Goal: Transaction & Acquisition: Purchase product/service

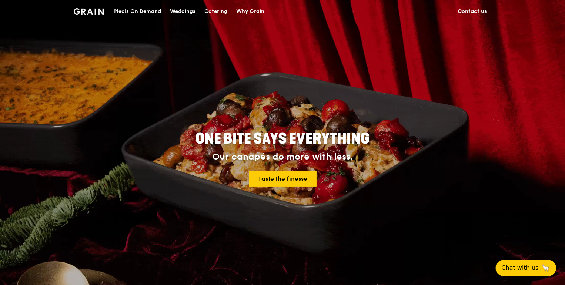
click at [221, 13] on div "Catering" at bounding box center [215, 11] width 23 height 22
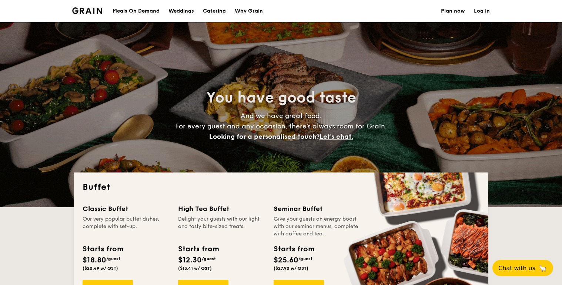
select select
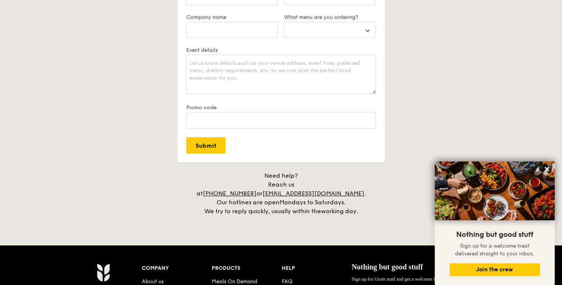
scroll to position [1481, 0]
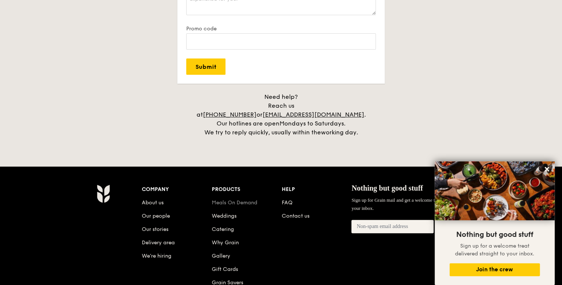
click at [247, 200] on link "Meals On Demand" at bounding box center [235, 203] width 46 height 6
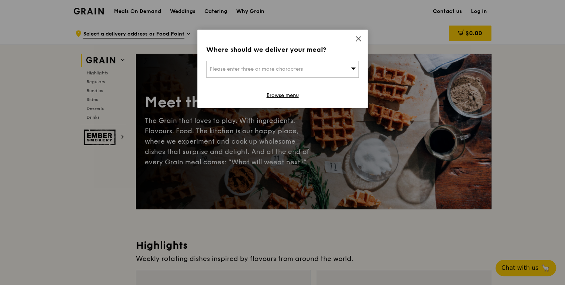
click at [358, 39] on icon at bounding box center [358, 39] width 4 height 4
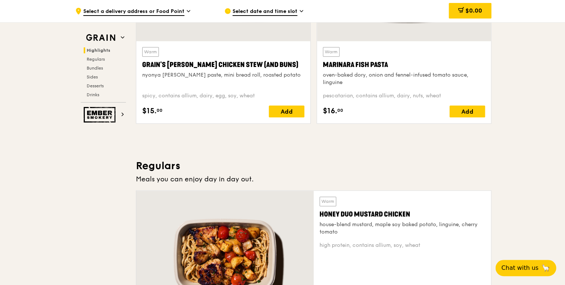
scroll to position [355, 0]
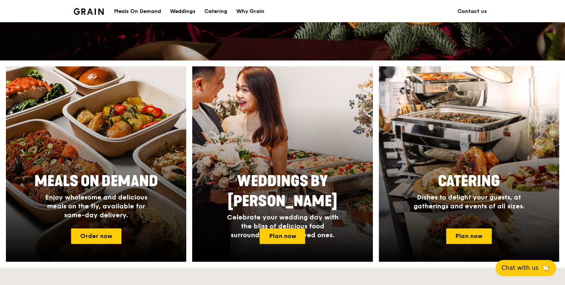
scroll to position [237, 0]
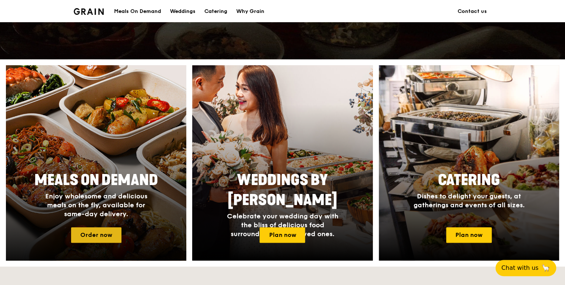
click at [95, 234] on link "Order now" at bounding box center [96, 235] width 50 height 16
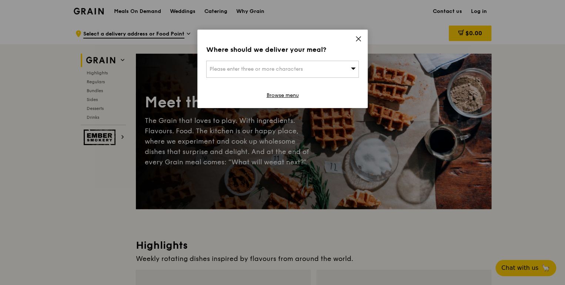
click at [252, 72] on div "Please enter three or more characters" at bounding box center [282, 69] width 153 height 17
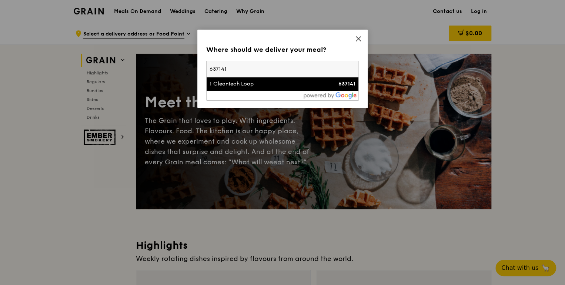
type input "637141"
click at [252, 82] on div "1 Cleantech Loop" at bounding box center [265, 83] width 110 height 7
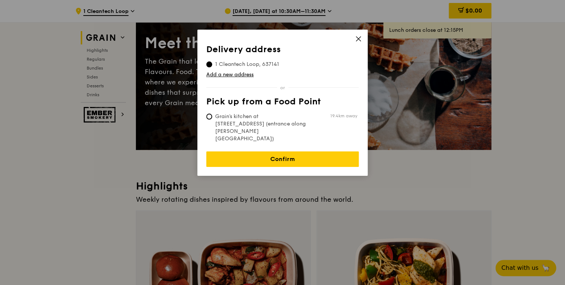
scroll to position [59, 0]
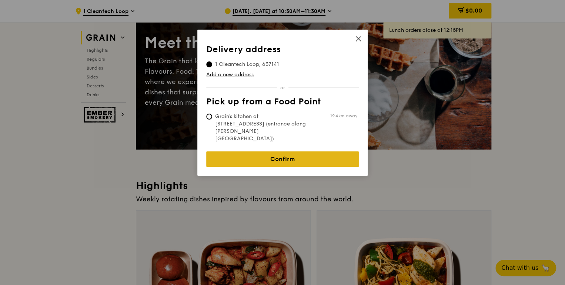
click at [271, 151] on link "Confirm" at bounding box center [282, 159] width 153 height 16
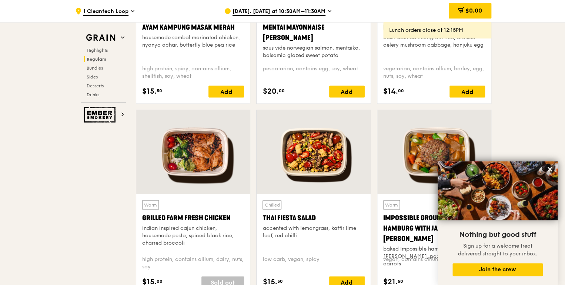
scroll to position [800, 0]
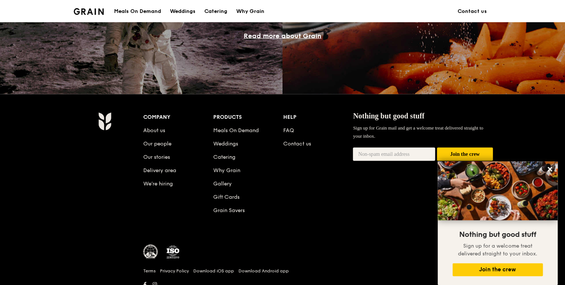
scroll to position [703, 0]
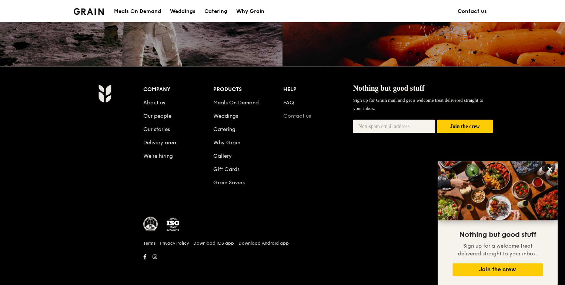
click at [295, 116] on link "Contact us" at bounding box center [297, 116] width 28 height 6
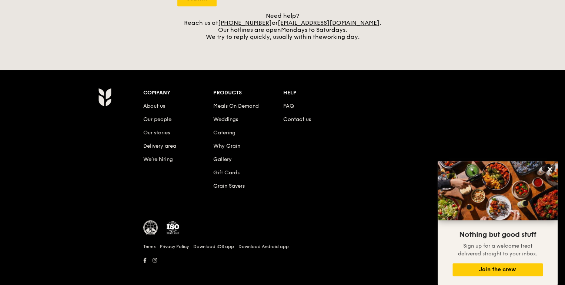
scroll to position [325, 0]
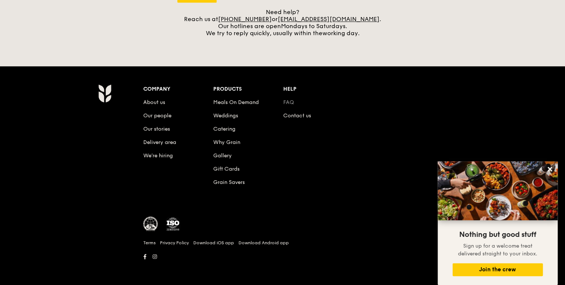
click at [291, 104] on link "FAQ" at bounding box center [288, 102] width 11 height 6
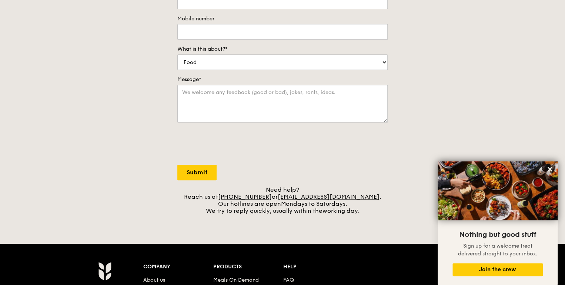
scroll to position [0, 0]
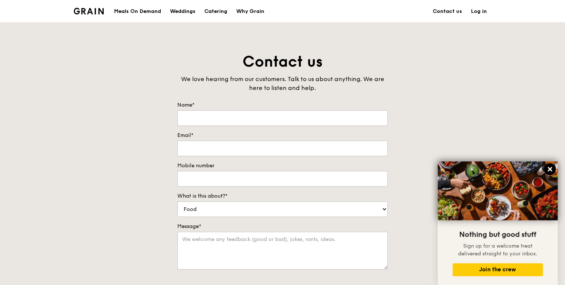
click at [549, 167] on icon at bounding box center [550, 169] width 7 height 7
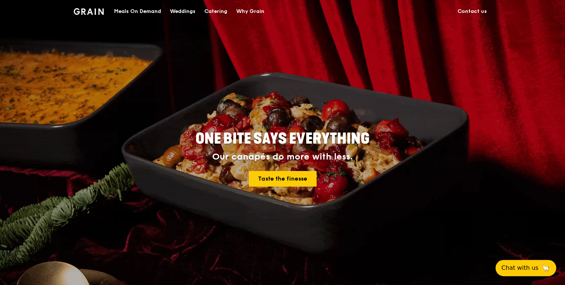
click at [210, 11] on div "Catering" at bounding box center [215, 11] width 23 height 22
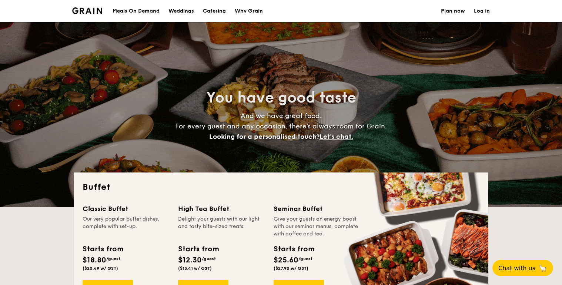
select select
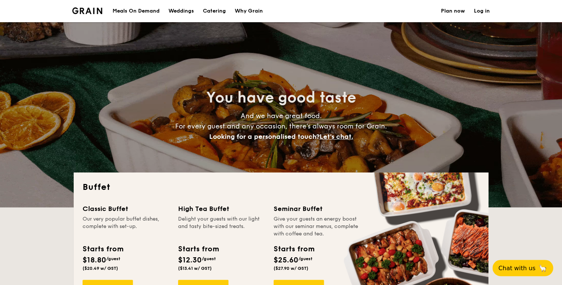
click at [131, 11] on div "Meals On Demand" at bounding box center [136, 11] width 47 height 22
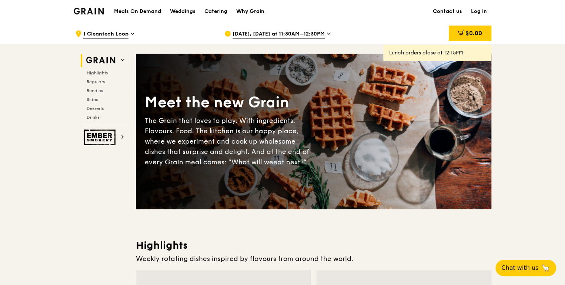
click at [247, 10] on div "Why Grain" at bounding box center [250, 11] width 28 height 22
